Goal: Register for event/course

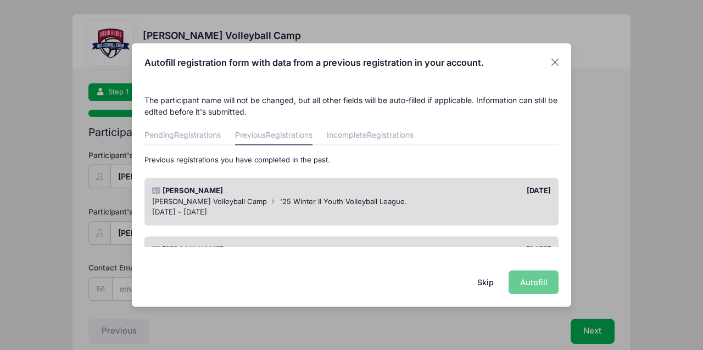
click at [528, 282] on div "Skip Autofill" at bounding box center [351, 282] width 439 height 49
click at [535, 288] on div "Skip Autofill" at bounding box center [351, 282] width 439 height 49
click at [557, 61] on button "Close" at bounding box center [555, 63] width 20 height 20
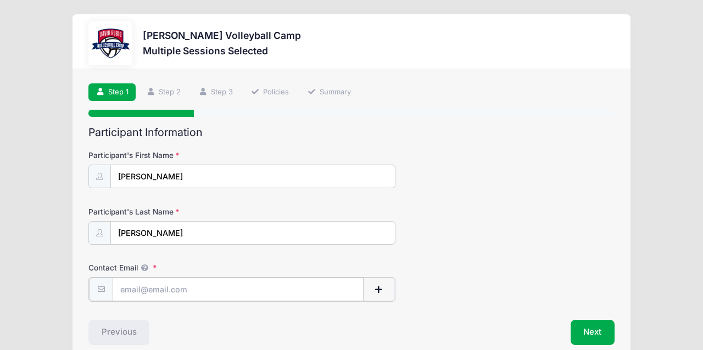
type input "[EMAIL_ADDRESS][DOMAIN_NAME]"
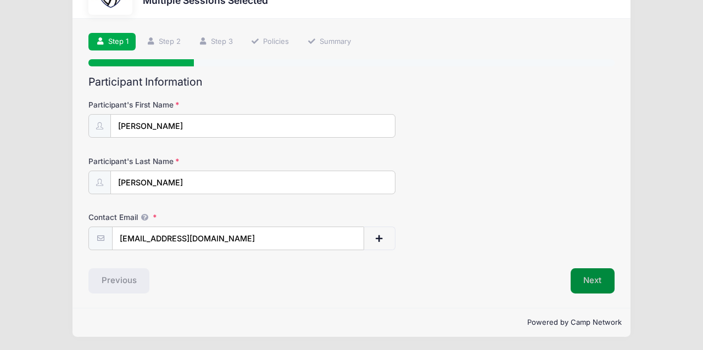
click at [581, 283] on button "Next" at bounding box center [592, 280] width 44 height 25
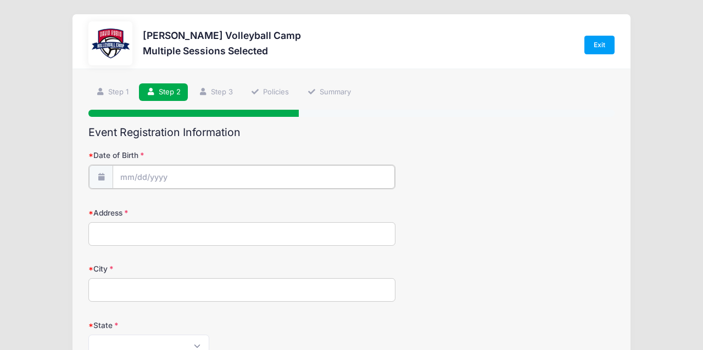
click at [121, 179] on input "Date of Birth" at bounding box center [254, 177] width 282 height 24
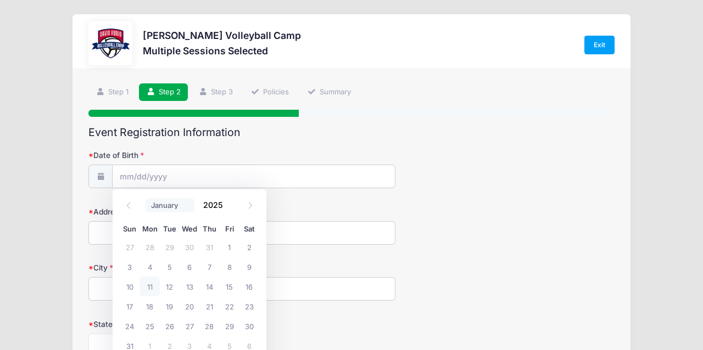
select select "2"
click at [129, 304] on span "16" at bounding box center [130, 306] width 20 height 20
type input "[DATE]"
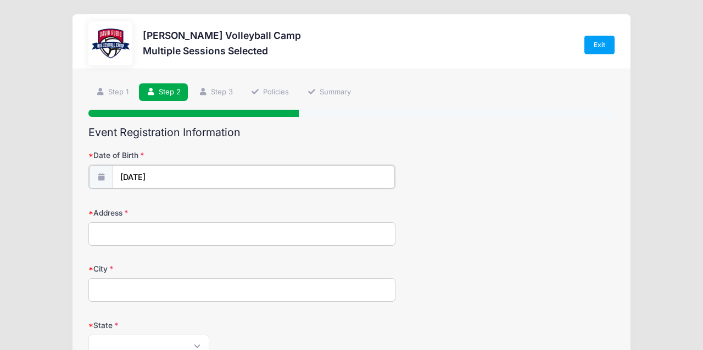
click at [184, 178] on input "[DATE]" at bounding box center [254, 177] width 282 height 24
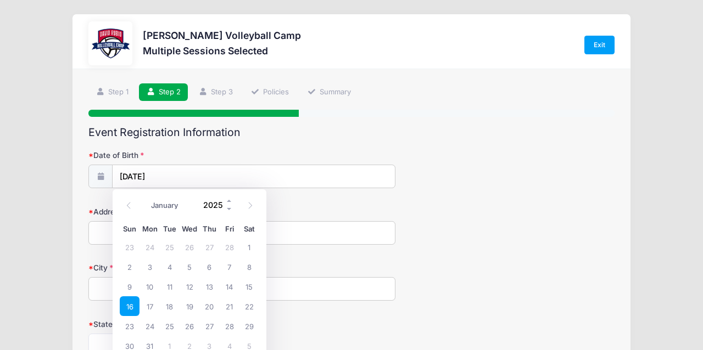
click at [214, 204] on input "2025" at bounding box center [216, 205] width 36 height 16
click at [228, 209] on span at bounding box center [230, 209] width 8 height 8
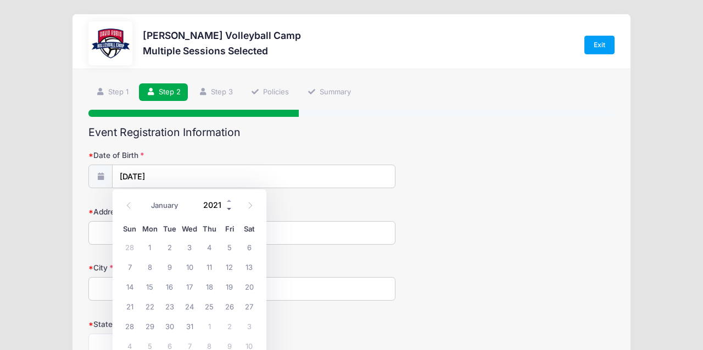
click at [228, 209] on span at bounding box center [230, 209] width 8 height 8
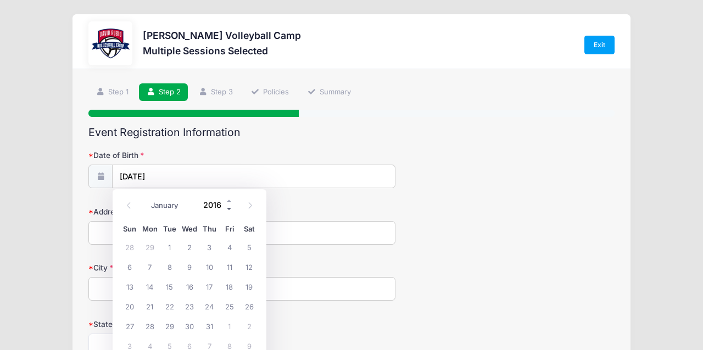
click at [228, 209] on span at bounding box center [230, 209] width 8 height 8
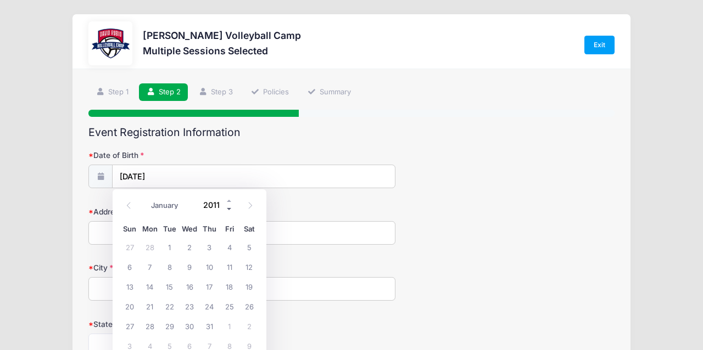
click at [228, 209] on span at bounding box center [230, 209] width 8 height 8
click at [301, 153] on div "Date of Birth [DATE]" at bounding box center [351, 169] width 526 height 38
click at [193, 176] on input "[DATE]" at bounding box center [254, 177] width 282 height 24
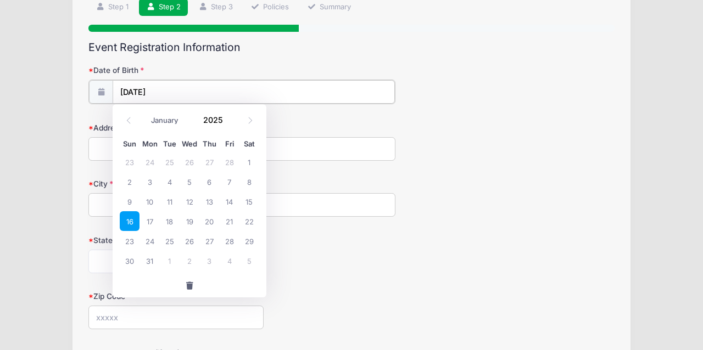
scroll to position [86, 0]
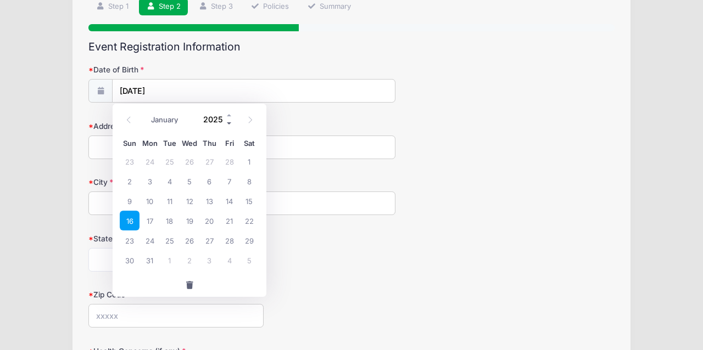
click at [229, 122] on span at bounding box center [230, 123] width 8 height 8
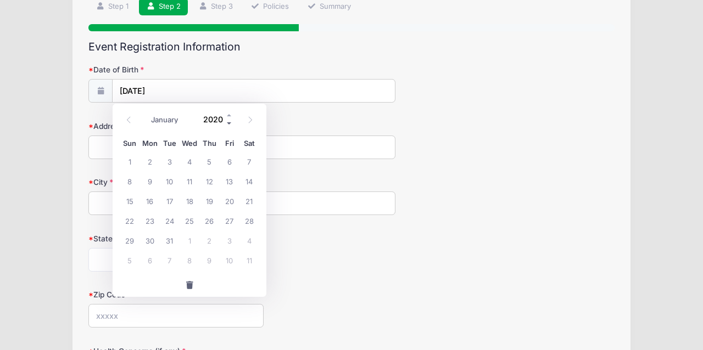
click at [229, 122] on span at bounding box center [230, 123] width 8 height 8
click at [228, 124] on span at bounding box center [230, 123] width 8 height 8
click at [228, 123] on span at bounding box center [230, 123] width 8 height 8
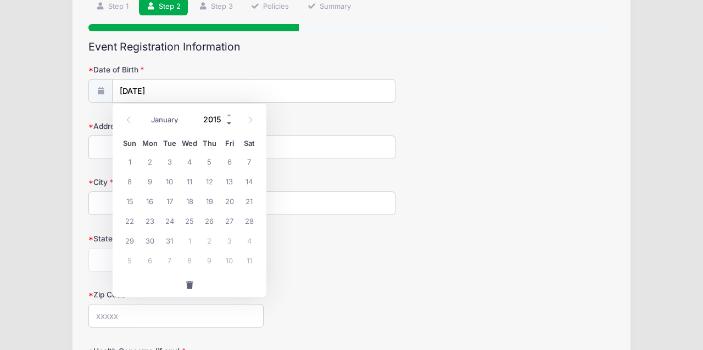
click at [228, 123] on span at bounding box center [230, 123] width 8 height 8
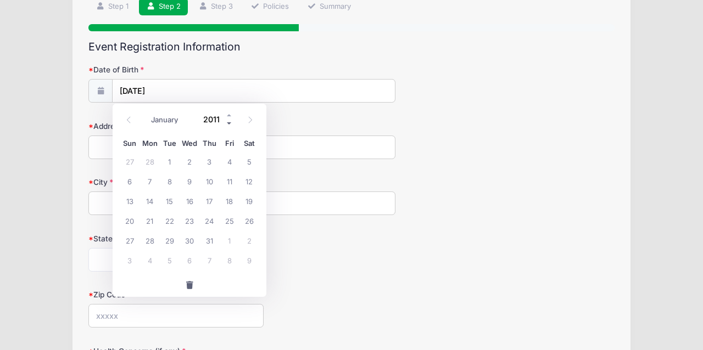
type input "2010"
click at [171, 202] on span "16" at bounding box center [170, 201] width 20 height 20
type input "[DATE]"
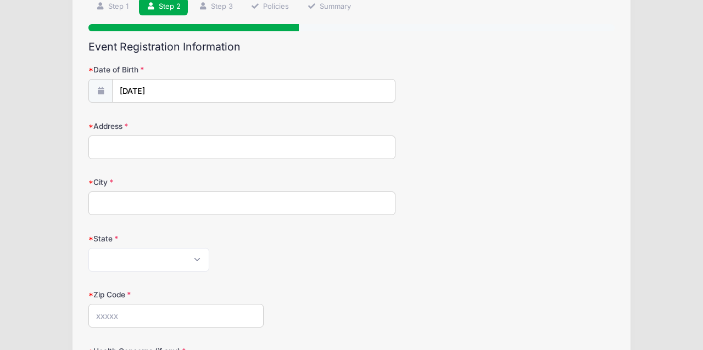
click at [232, 144] on input "Address" at bounding box center [241, 148] width 307 height 24
type input "[STREET_ADDRESS]"
type input "[GEOGRAPHIC_DATA]"
select select "AZ"
click at [173, 312] on input "Zip Code" at bounding box center [175, 316] width 175 height 24
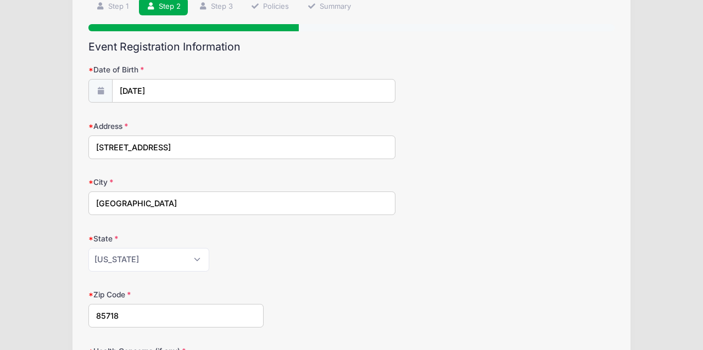
type input "85718"
click at [317, 276] on form "Date of Birth [DATE] Address [STREET_ADDRESS] City [GEOGRAPHIC_DATA] State [US_…" at bounding box center [351, 299] width 526 height 470
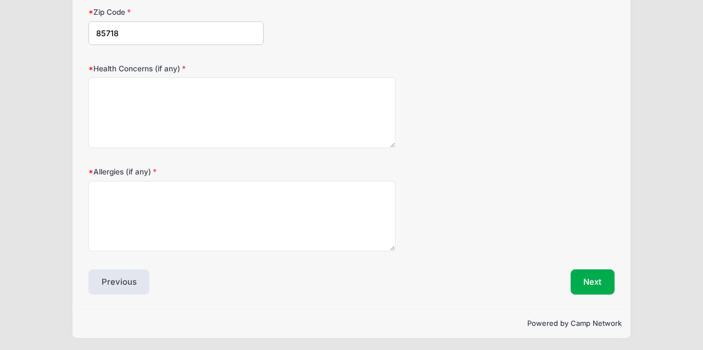
scroll to position [367, 0]
click at [593, 272] on button "Next" at bounding box center [592, 283] width 44 height 25
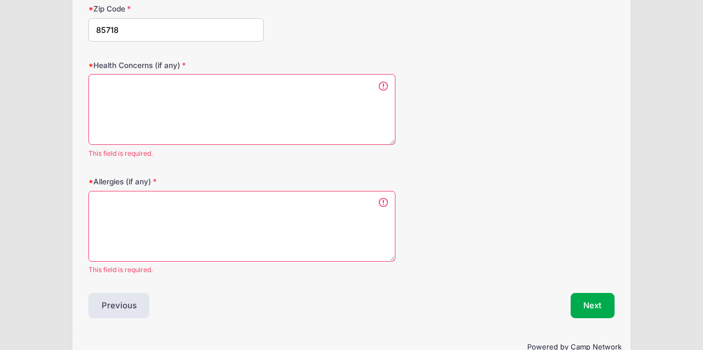
scroll to position [372, 0]
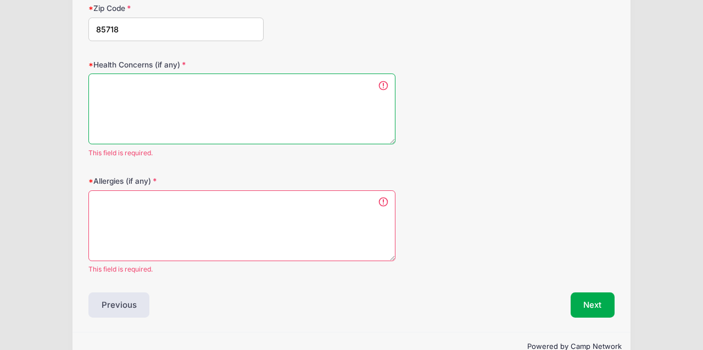
click at [217, 84] on textarea "Health Concerns (if any)" at bounding box center [241, 109] width 307 height 71
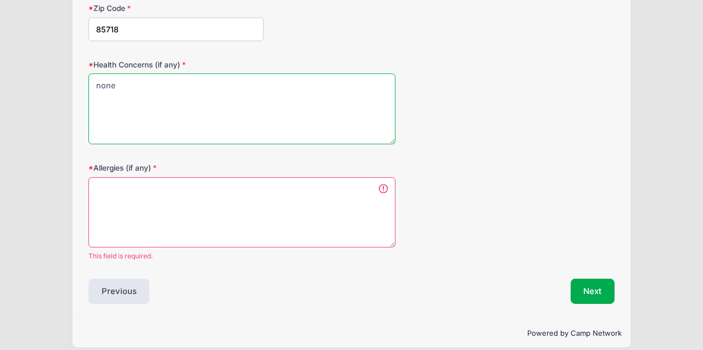
type textarea "none"
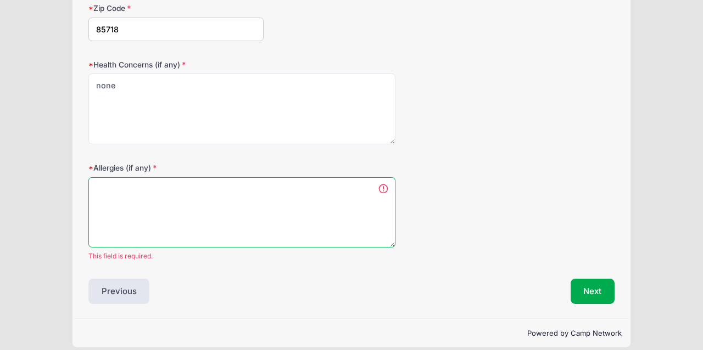
scroll to position [367, 0]
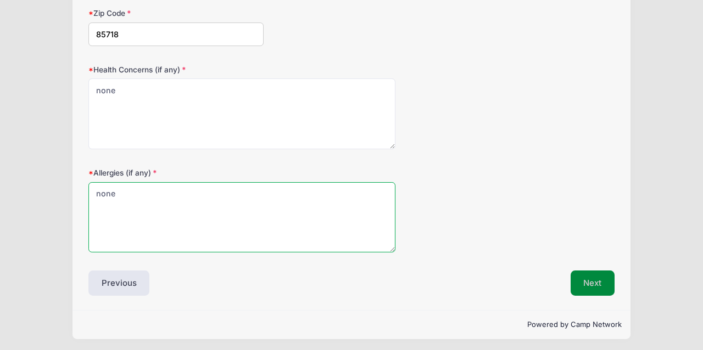
type textarea "none"
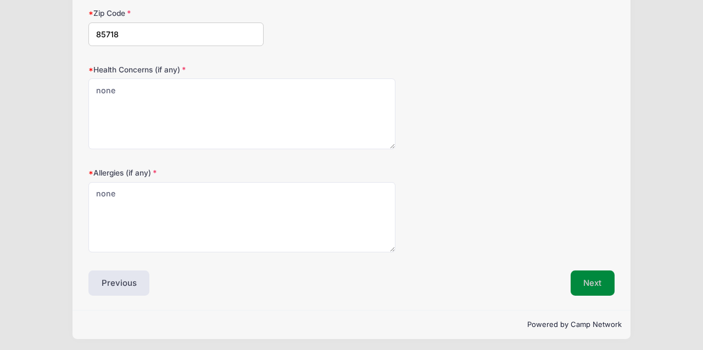
click at [593, 278] on button "Next" at bounding box center [592, 283] width 44 height 25
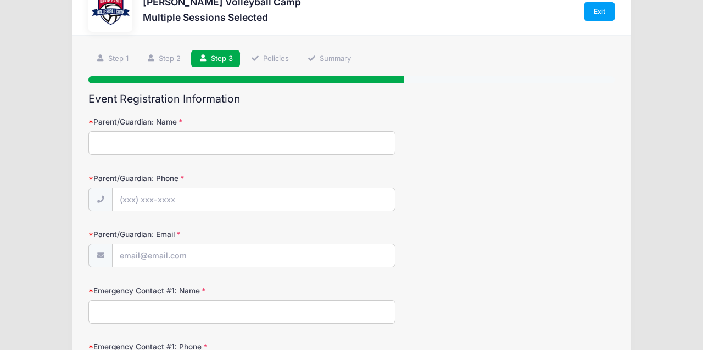
scroll to position [0, 0]
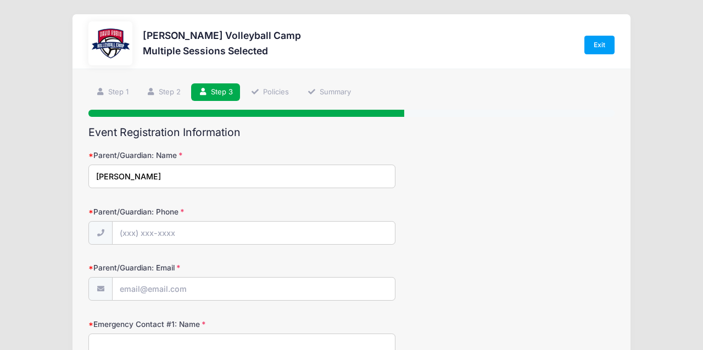
type input "[PERSON_NAME]"
type input "(6"
type input "[PHONE_NUMBER]"
type input "[EMAIL_ADDRESS][DOMAIN_NAME]"
type input "[PERSON_NAME]"
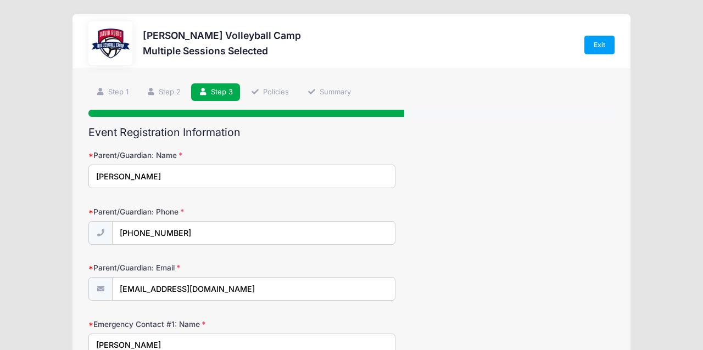
type input "[EMAIL_ADDRESS][DOMAIN_NAME]"
type input "[PERSON_NAME]"
type input "[EMAIL_ADDRESS][DOMAIN_NAME]"
click at [467, 277] on div "Parent/Guardian: Email [EMAIL_ADDRESS][DOMAIN_NAME]" at bounding box center [351, 281] width 526 height 38
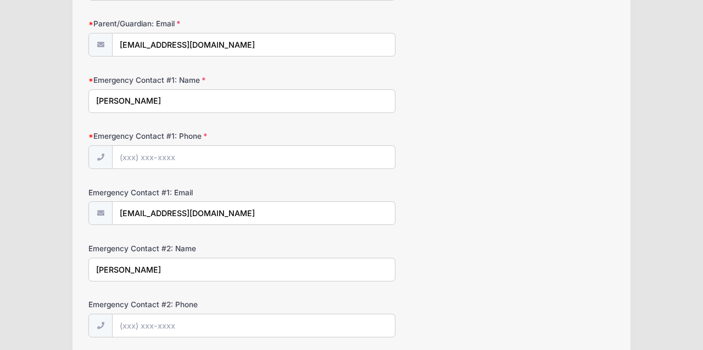
scroll to position [242, 0]
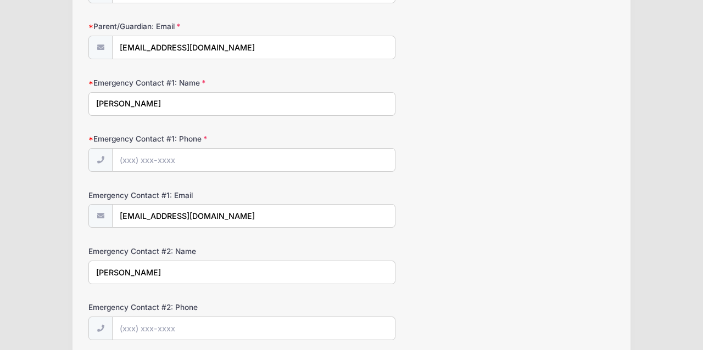
type input "[PERSON_NAME]"
type input "[PHONE_NUMBER]"
type input "b"
type input "[EMAIL_ADDRESS][DOMAIN_NAME]"
type input "[PERSON_NAME]"
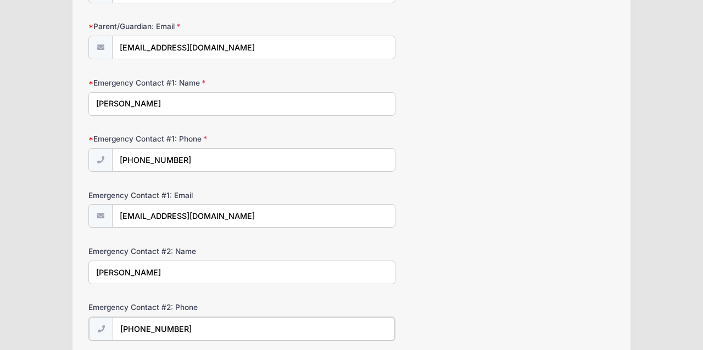
type input "[PHONE_NUMBER]"
click at [242, 288] on form "Parent/Guardian: Name [PERSON_NAME] Parent/Guardian: Phone [PHONE_NUMBER] Paren…" at bounding box center [351, 152] width 526 height 488
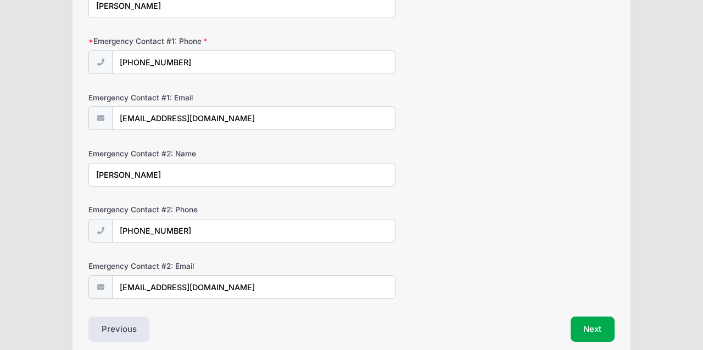
scroll to position [341, 0]
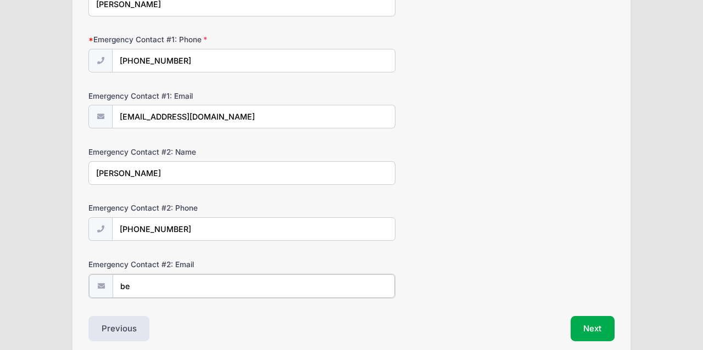
type input "b"
click at [583, 333] on button "Next" at bounding box center [592, 327] width 44 height 25
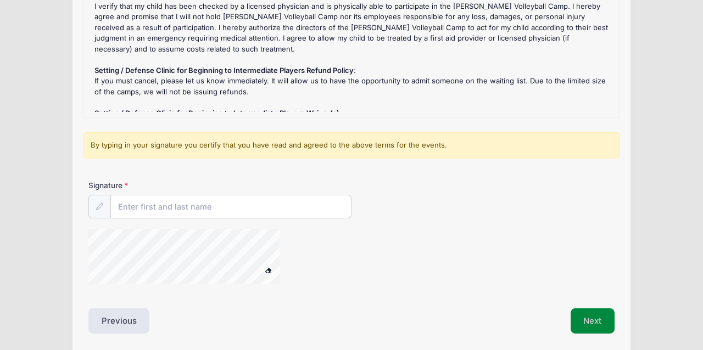
scroll to position [203, 0]
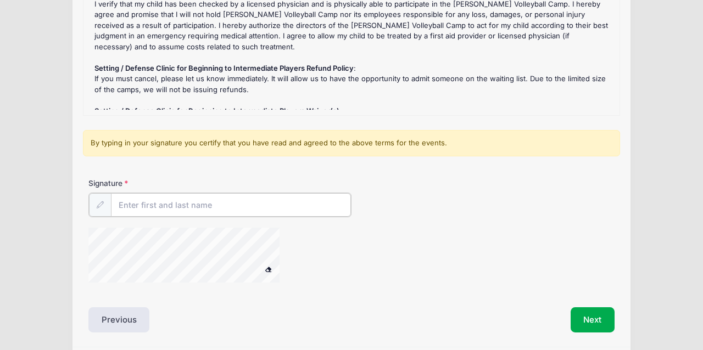
click at [310, 203] on input "Signature" at bounding box center [231, 205] width 240 height 24
type input "[PERSON_NAME]"
click at [600, 319] on button "Next" at bounding box center [592, 318] width 44 height 25
click at [595, 318] on button "Next" at bounding box center [592, 318] width 44 height 25
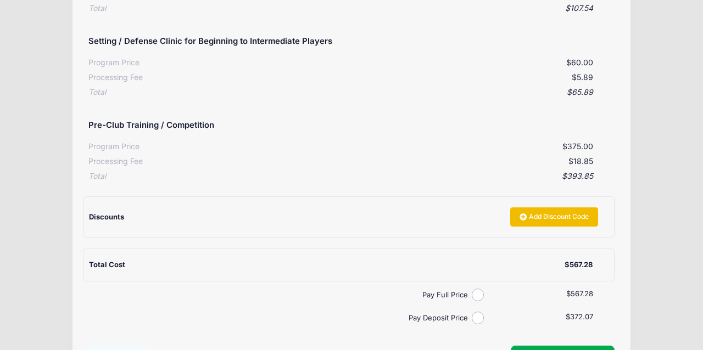
scroll to position [283, 0]
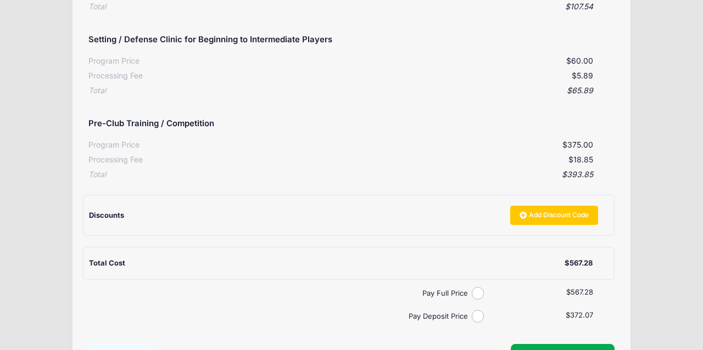
click at [478, 310] on input "Pay Deposit Price" at bounding box center [478, 316] width 13 height 13
radio input "true"
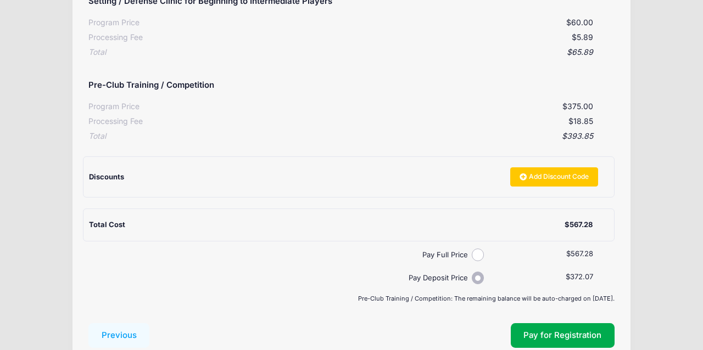
scroll to position [330, 0]
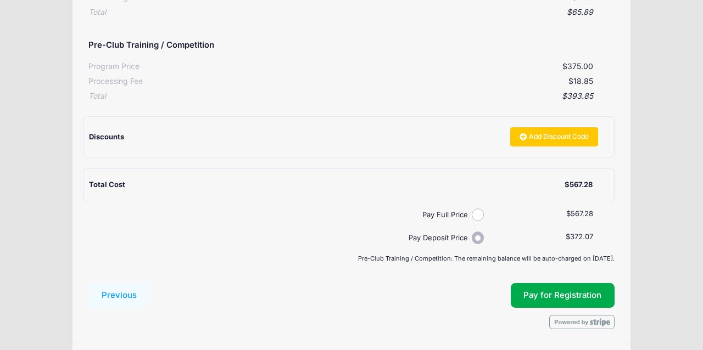
click at [538, 273] on div "Summary and Payment Participant Information: Participant's First Name: [PERSON_…" at bounding box center [351, 47] width 526 height 565
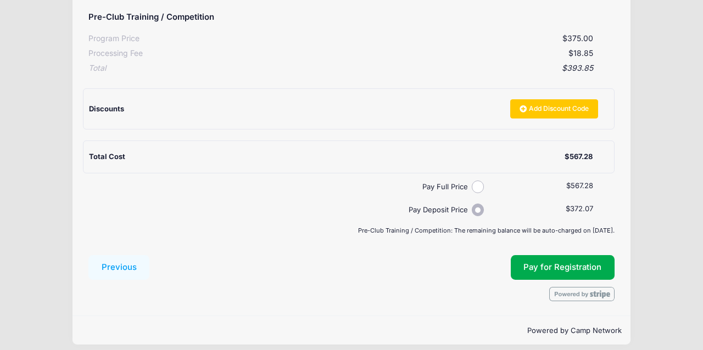
scroll to position [389, 0]
click at [458, 270] on div "Submit Pay for Registration" at bounding box center [384, 268] width 459 height 25
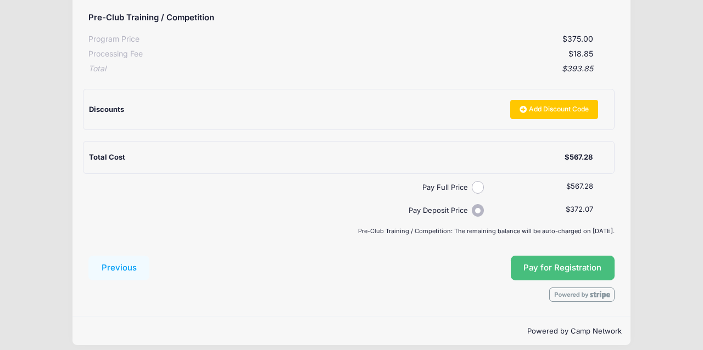
click at [544, 263] on span "Pay for Registration" at bounding box center [562, 268] width 78 height 10
